Goal: Task Accomplishment & Management: Use online tool/utility

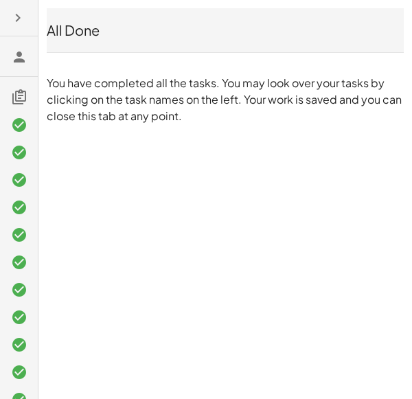
click at [20, 130] on icon at bounding box center [19, 125] width 16 height 16
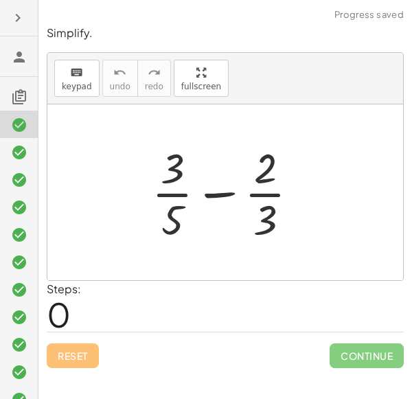
click at [19, 150] on icon at bounding box center [19, 152] width 16 height 16
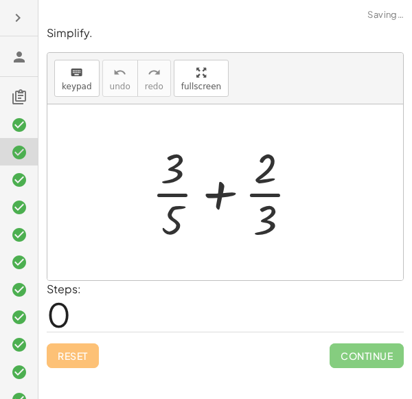
click at [19, 150] on icon at bounding box center [19, 152] width 16 height 16
click at [20, 176] on icon at bounding box center [19, 180] width 16 height 16
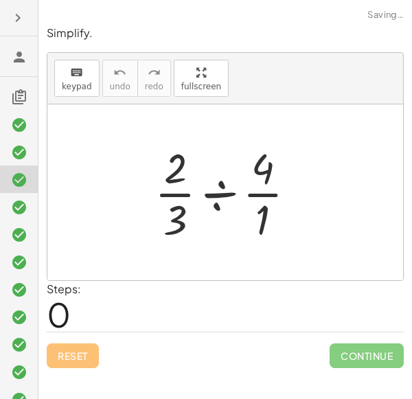
scroll to position [46, 0]
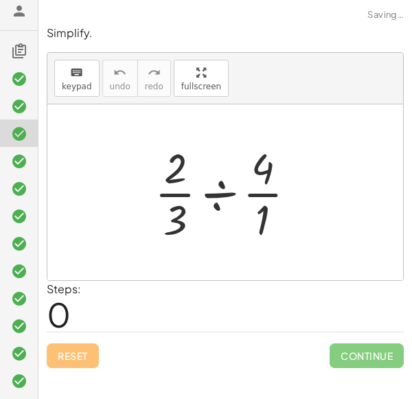
click at [19, 257] on div at bounding box center [19, 270] width 38 height 27
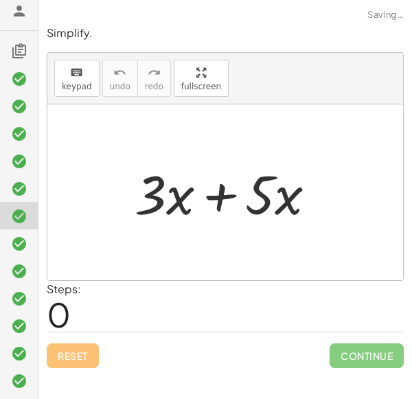
click at [17, 248] on icon at bounding box center [19, 243] width 16 height 16
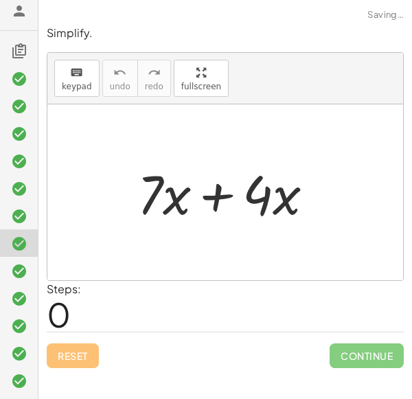
click at [12, 296] on icon at bounding box center [19, 298] width 16 height 16
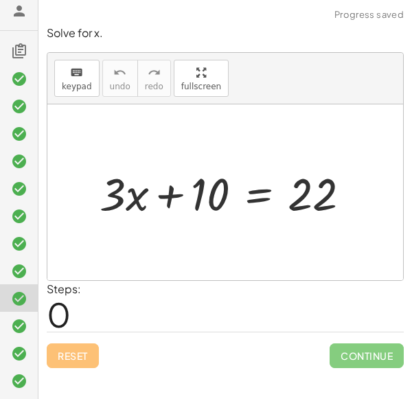
click at [16, 353] on icon at bounding box center [19, 353] width 16 height 16
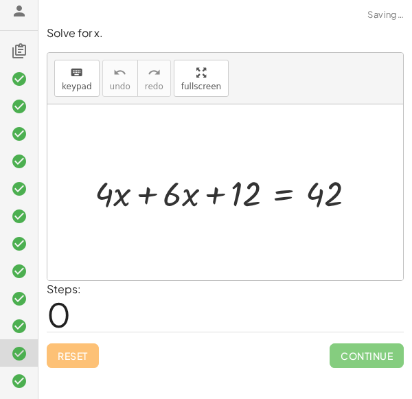
click at [16, 379] on icon at bounding box center [19, 381] width 16 height 16
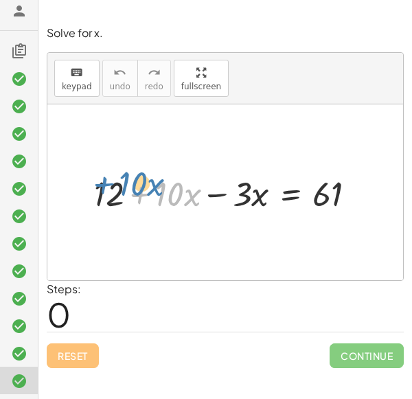
drag, startPoint x: 139, startPoint y: 191, endPoint x: 113, endPoint y: 188, distance: 26.2
click at [113, 188] on div at bounding box center [230, 192] width 286 height 46
click at [214, 192] on div at bounding box center [230, 192] width 286 height 46
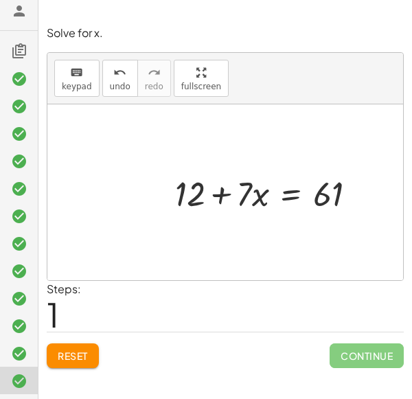
click at [281, 191] on div at bounding box center [271, 192] width 206 height 46
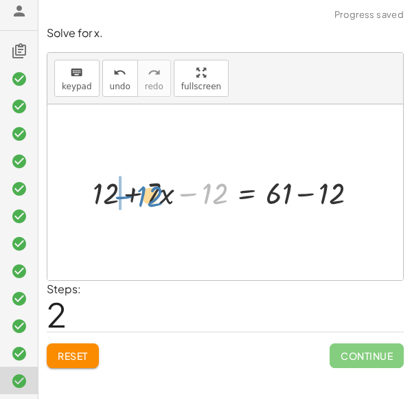
drag, startPoint x: 211, startPoint y: 191, endPoint x: 148, endPoint y: 193, distance: 63.9
click at [148, 193] on div at bounding box center [231, 192] width 290 height 40
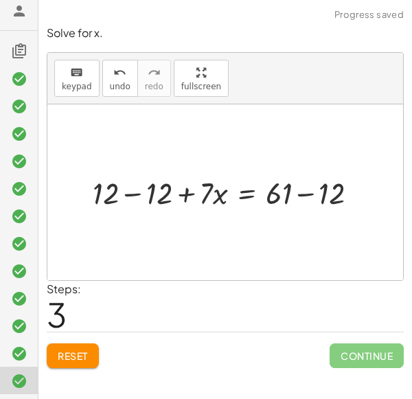
click at [128, 191] on div at bounding box center [231, 192] width 290 height 40
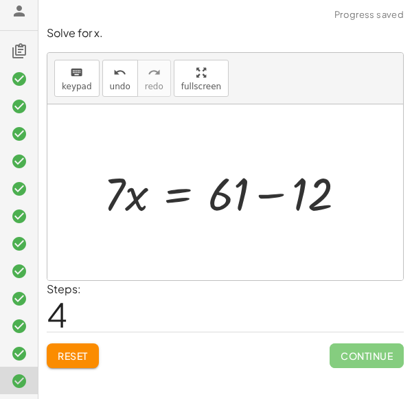
click at [261, 191] on div at bounding box center [230, 192] width 267 height 60
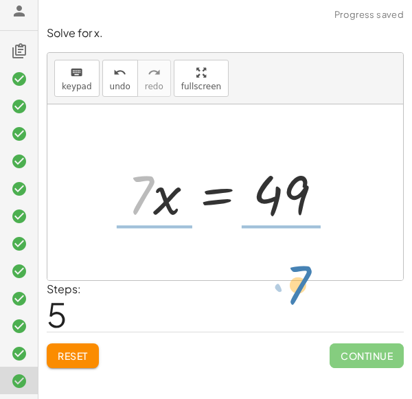
drag, startPoint x: 140, startPoint y: 196, endPoint x: 298, endPoint y: 285, distance: 181.6
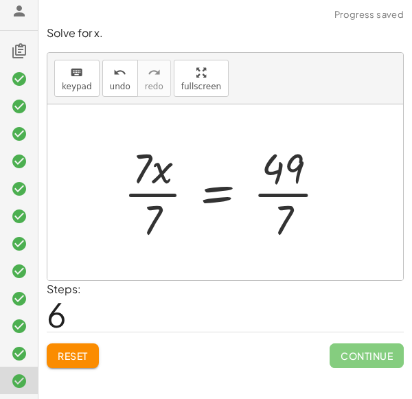
click at [155, 191] on div at bounding box center [231, 192] width 228 height 106
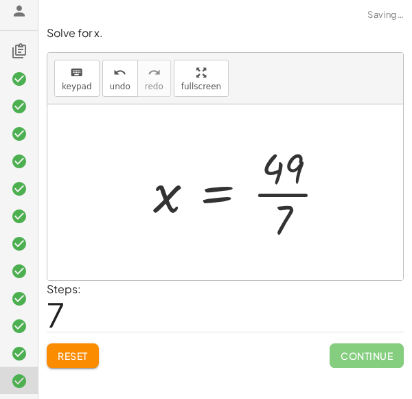
click at [285, 195] on div at bounding box center [245, 192] width 198 height 106
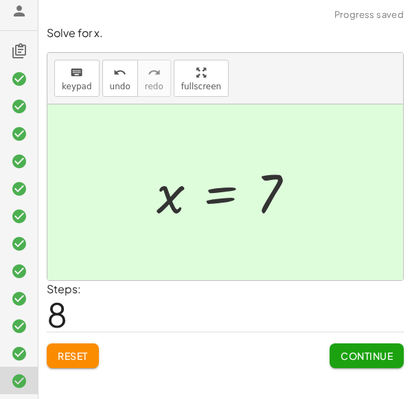
click at [364, 361] on button "Continue" at bounding box center [366, 355] width 74 height 25
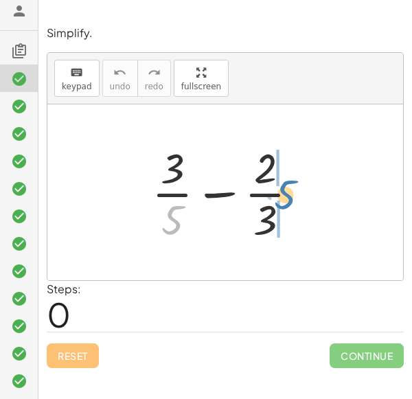
drag, startPoint x: 172, startPoint y: 217, endPoint x: 284, endPoint y: 192, distance: 115.2
click at [284, 192] on div at bounding box center [231, 192] width 172 height 106
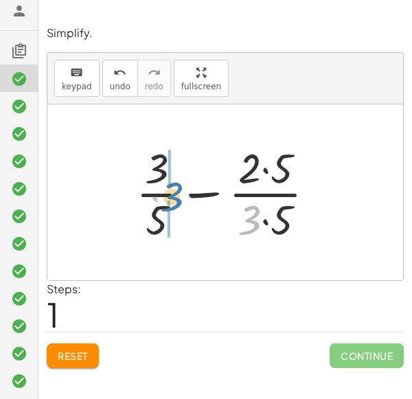
drag, startPoint x: 247, startPoint y: 214, endPoint x: 172, endPoint y: 192, distance: 78.6
click at [172, 192] on div at bounding box center [231, 192] width 204 height 106
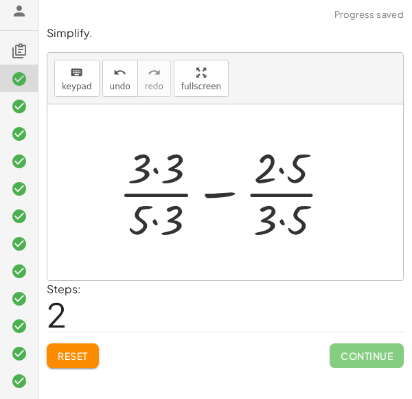
click at [153, 170] on div at bounding box center [230, 192] width 237 height 106
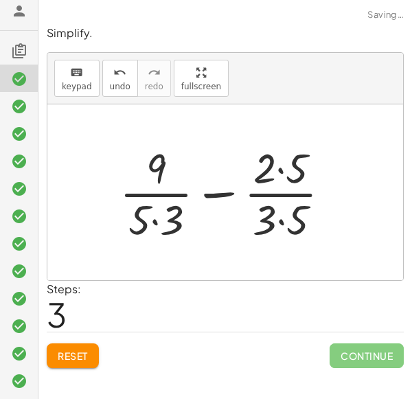
click at [155, 217] on div at bounding box center [230, 192] width 235 height 106
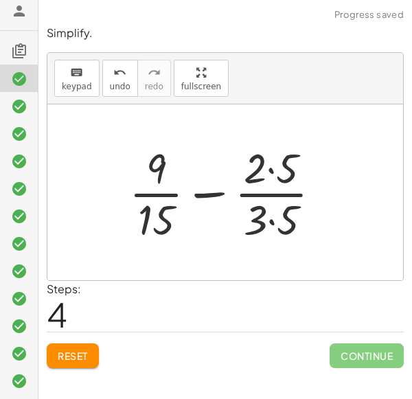
click at [269, 166] on div at bounding box center [230, 192] width 216 height 106
click at [272, 218] on div at bounding box center [230, 192] width 216 height 106
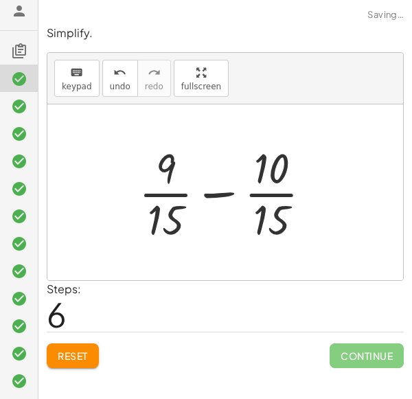
click at [217, 191] on div at bounding box center [231, 192] width 198 height 106
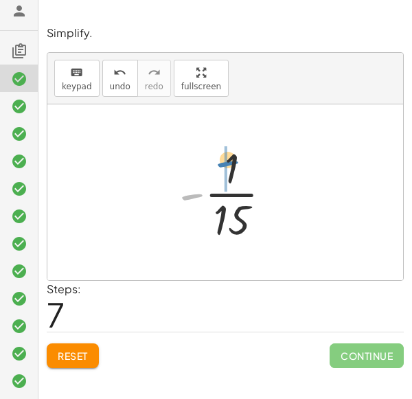
drag, startPoint x: 194, startPoint y: 192, endPoint x: 230, endPoint y: 160, distance: 48.1
click at [230, 160] on div at bounding box center [230, 192] width 117 height 106
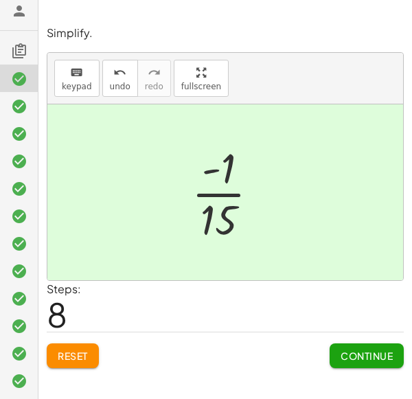
click at [351, 345] on button "Continue" at bounding box center [366, 355] width 74 height 25
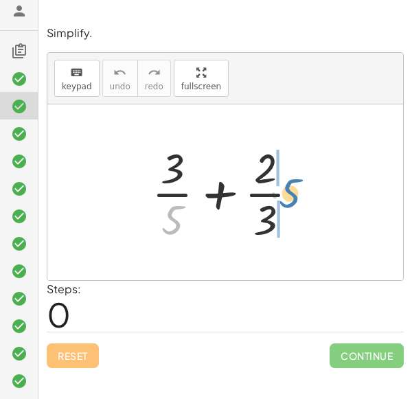
drag, startPoint x: 171, startPoint y: 216, endPoint x: 284, endPoint y: 189, distance: 116.3
click at [284, 189] on div at bounding box center [231, 192] width 172 height 106
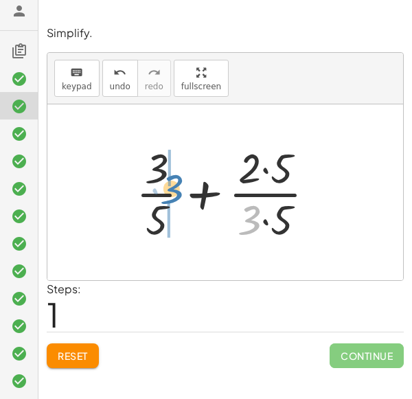
drag, startPoint x: 244, startPoint y: 220, endPoint x: 164, endPoint y: 190, distance: 84.9
click at [164, 190] on div at bounding box center [231, 192] width 204 height 106
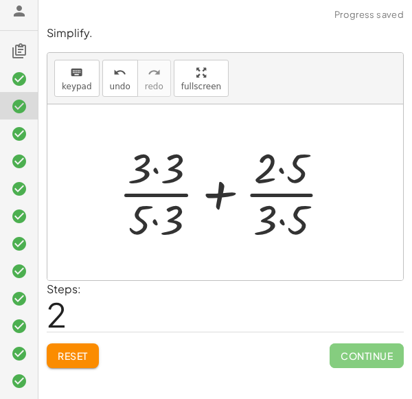
click at [156, 218] on div at bounding box center [230, 192] width 237 height 106
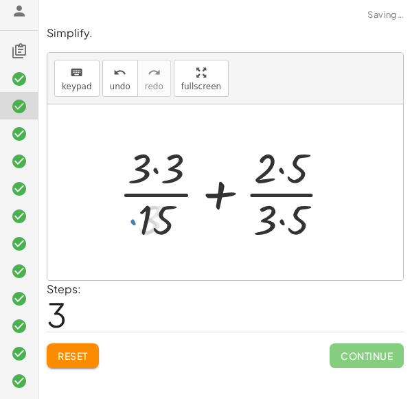
click at [156, 169] on div at bounding box center [230, 192] width 237 height 106
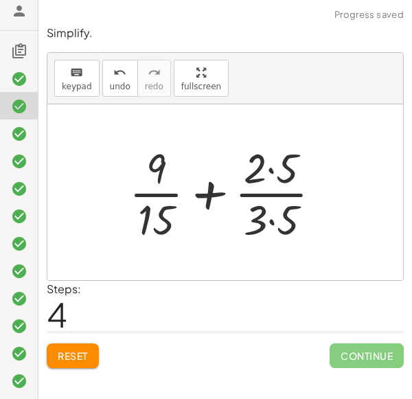
click at [271, 216] on div at bounding box center [230, 192] width 216 height 106
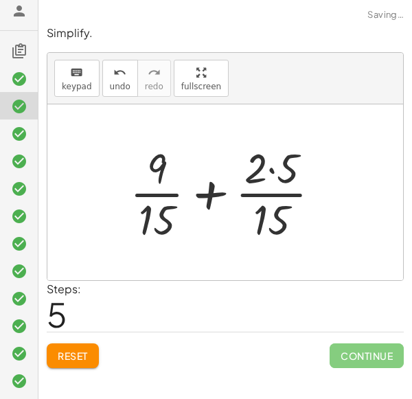
click at [271, 168] on div at bounding box center [230, 192] width 215 height 106
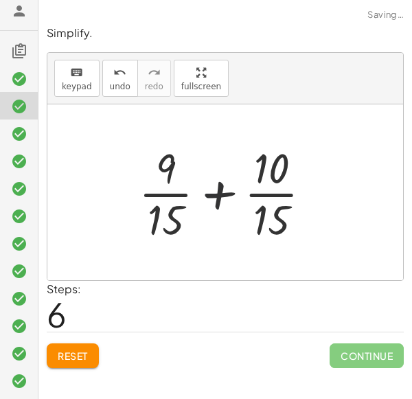
click at [214, 194] on div at bounding box center [231, 192] width 198 height 106
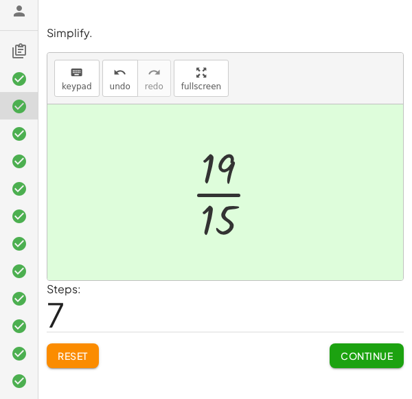
click at [349, 343] on button "Continue" at bounding box center [366, 355] width 74 height 25
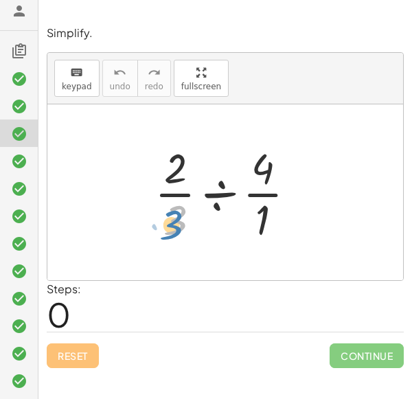
click at [178, 215] on div at bounding box center [231, 192] width 166 height 106
drag, startPoint x: 265, startPoint y: 216, endPoint x: 274, endPoint y: 217, distance: 8.9
click at [274, 217] on div at bounding box center [231, 192] width 166 height 106
click at [260, 215] on div at bounding box center [231, 192] width 166 height 106
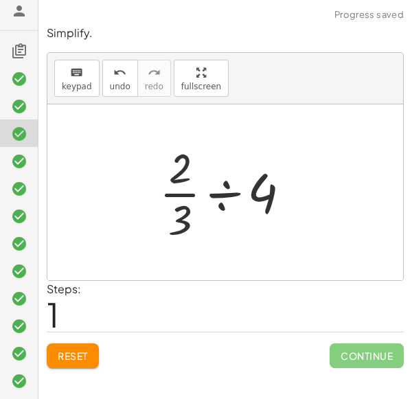
click at [185, 215] on div at bounding box center [230, 192] width 156 height 106
click at [261, 191] on div at bounding box center [230, 192] width 156 height 106
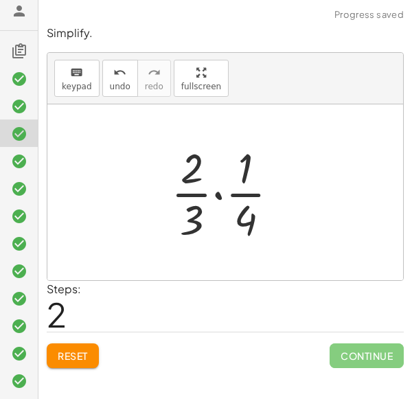
click at [246, 213] on div at bounding box center [230, 192] width 132 height 106
click at [246, 166] on div at bounding box center [230, 192] width 132 height 106
click at [195, 227] on div at bounding box center [230, 192] width 132 height 106
click at [191, 165] on div at bounding box center [230, 192] width 132 height 106
drag, startPoint x: 190, startPoint y: 206, endPoint x: 261, endPoint y: 202, distance: 70.8
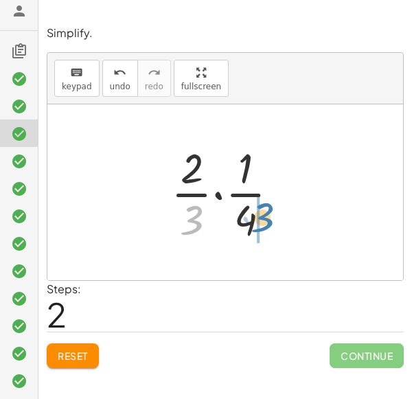
click at [261, 202] on div at bounding box center [230, 192] width 132 height 106
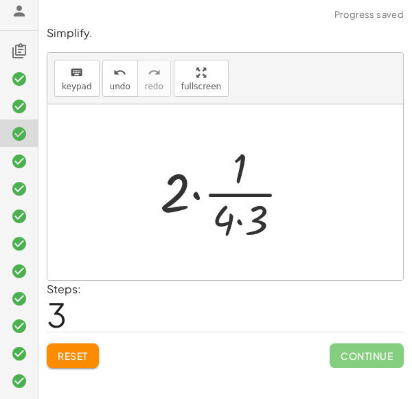
click at [237, 218] on div at bounding box center [230, 192] width 154 height 106
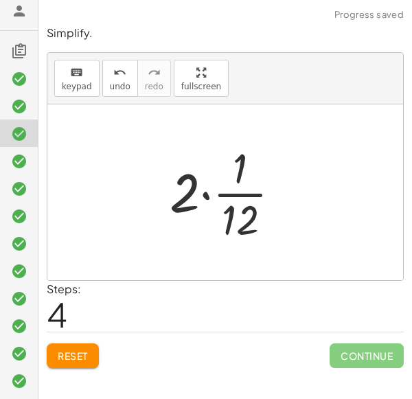
click at [242, 210] on div at bounding box center [231, 192] width 136 height 106
click at [237, 193] on div at bounding box center [231, 192] width 136 height 106
click at [206, 189] on div at bounding box center [231, 192] width 136 height 106
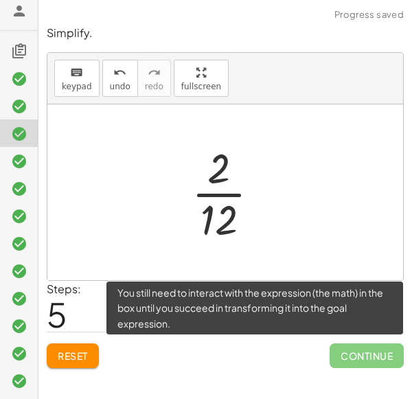
click at [342, 349] on span "Continue" at bounding box center [366, 355] width 74 height 25
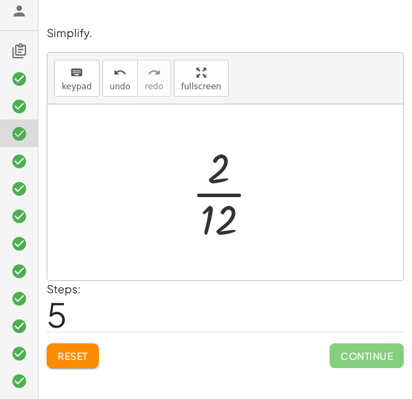
click at [220, 198] on div at bounding box center [231, 192] width 93 height 106
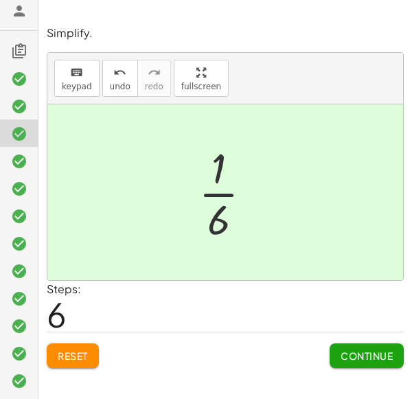
click at [353, 333] on div "Continue" at bounding box center [366, 350] width 74 height 36
click at [362, 349] on span "Continue" at bounding box center [366, 355] width 52 height 12
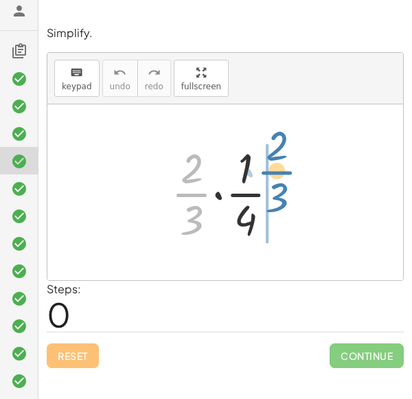
drag, startPoint x: 191, startPoint y: 204, endPoint x: 277, endPoint y: 187, distance: 86.8
click at [277, 187] on div at bounding box center [230, 192] width 132 height 106
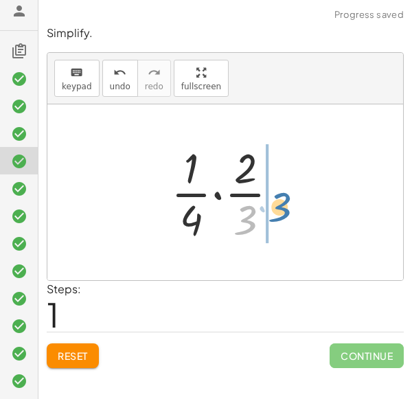
drag, startPoint x: 246, startPoint y: 221, endPoint x: 277, endPoint y: 207, distance: 34.1
click at [277, 207] on div at bounding box center [230, 192] width 132 height 106
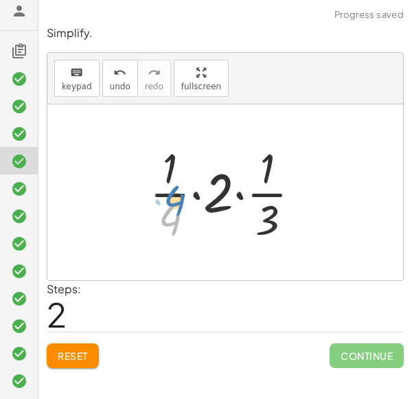
drag, startPoint x: 177, startPoint y: 222, endPoint x: 183, endPoint y: 200, distance: 22.0
click at [183, 200] on div at bounding box center [231, 192] width 176 height 106
click at [83, 344] on button "Reset" at bounding box center [73, 355] width 52 height 25
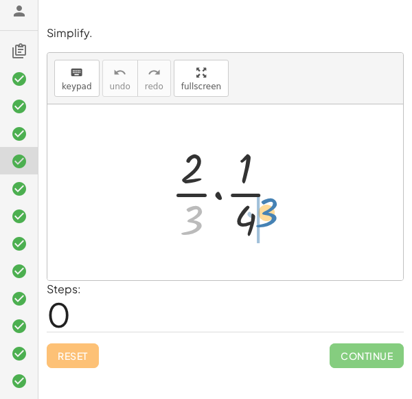
drag, startPoint x: 193, startPoint y: 216, endPoint x: 267, endPoint y: 208, distance: 73.9
click at [267, 208] on div at bounding box center [230, 192] width 132 height 106
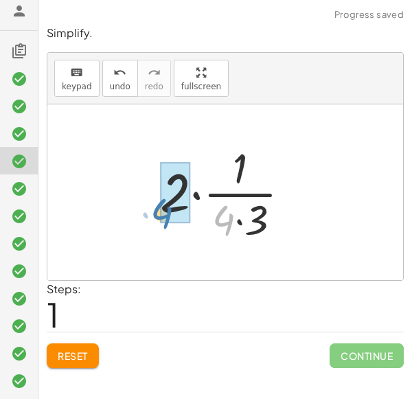
drag, startPoint x: 224, startPoint y: 220, endPoint x: 130, endPoint y: 201, distance: 95.8
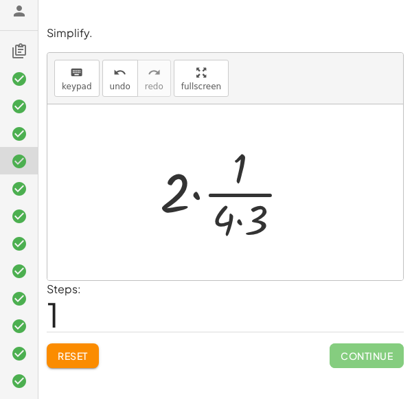
click at [239, 220] on div at bounding box center [230, 192] width 154 height 106
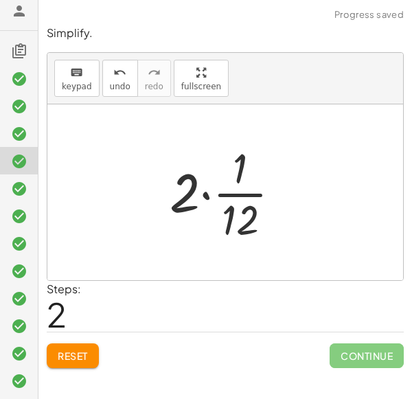
click at [203, 191] on div at bounding box center [231, 192] width 136 height 106
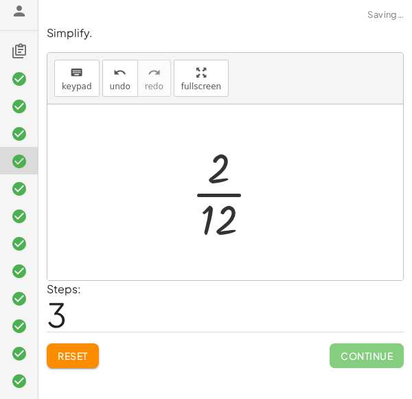
click at [224, 188] on div at bounding box center [231, 192] width 93 height 106
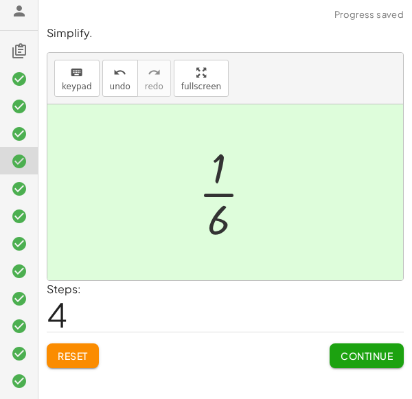
click at [360, 344] on button "Continue" at bounding box center [366, 355] width 74 height 25
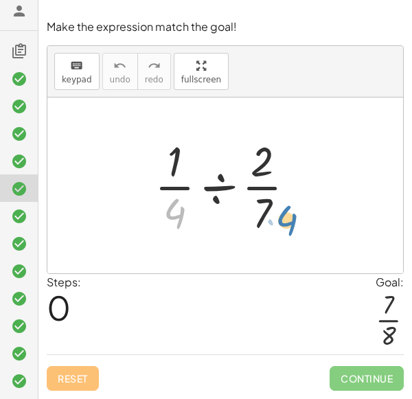
drag, startPoint x: 163, startPoint y: 215, endPoint x: 274, endPoint y: 222, distance: 111.4
click at [274, 222] on div at bounding box center [230, 185] width 165 height 106
